Goal: Communication & Community: Connect with others

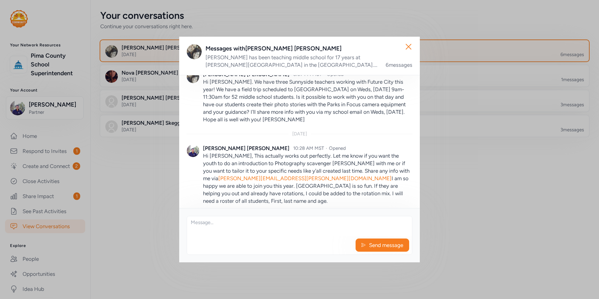
scroll to position [371, 0]
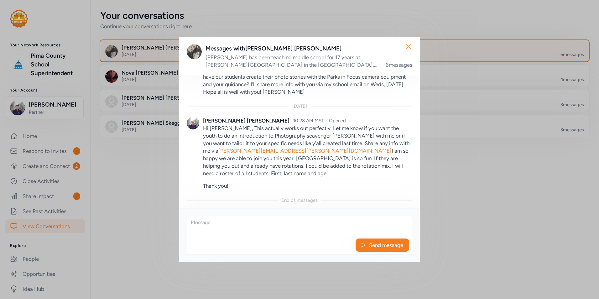
click at [408, 48] on icon "button" at bounding box center [408, 47] width 10 height 10
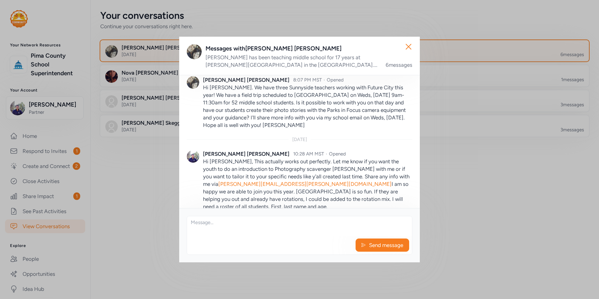
scroll to position [371, 0]
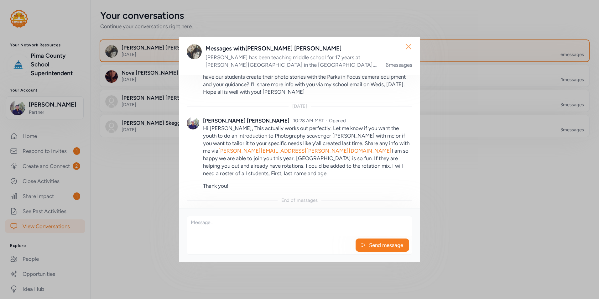
click at [407, 46] on icon "button" at bounding box center [408, 46] width 5 height 5
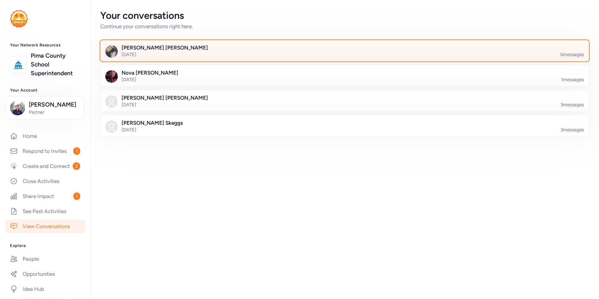
click at [390, 200] on div "Your conversations Continue your conversations right here. [PERSON_NAME] [DATE]…" at bounding box center [344, 149] width 508 height 299
